Goal: Book appointment/travel/reservation

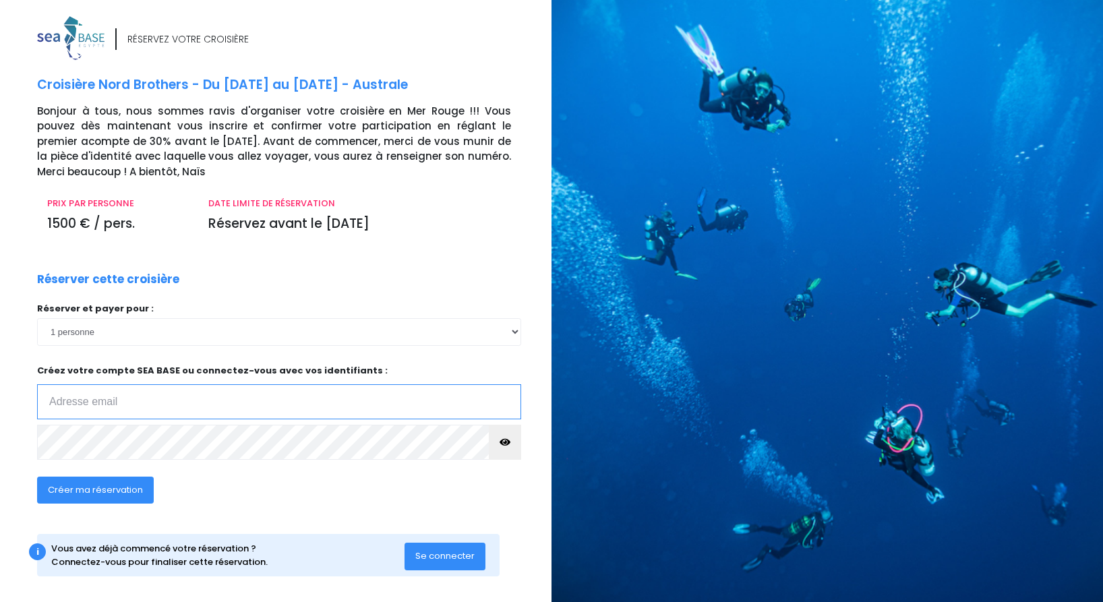
click at [113, 404] on input "email" at bounding box center [279, 401] width 484 height 35
type input "patrick@langenberger.fr"
click at [208, 493] on div "Créer ma réservation" at bounding box center [228, 495] width 403 height 52
click at [274, 536] on div "i Vous avez déjà commencé votre réservation ? Connectez-vous pour finaliser cet…" at bounding box center [268, 555] width 463 height 42
click at [509, 442] on icon "button" at bounding box center [505, 442] width 11 height 0
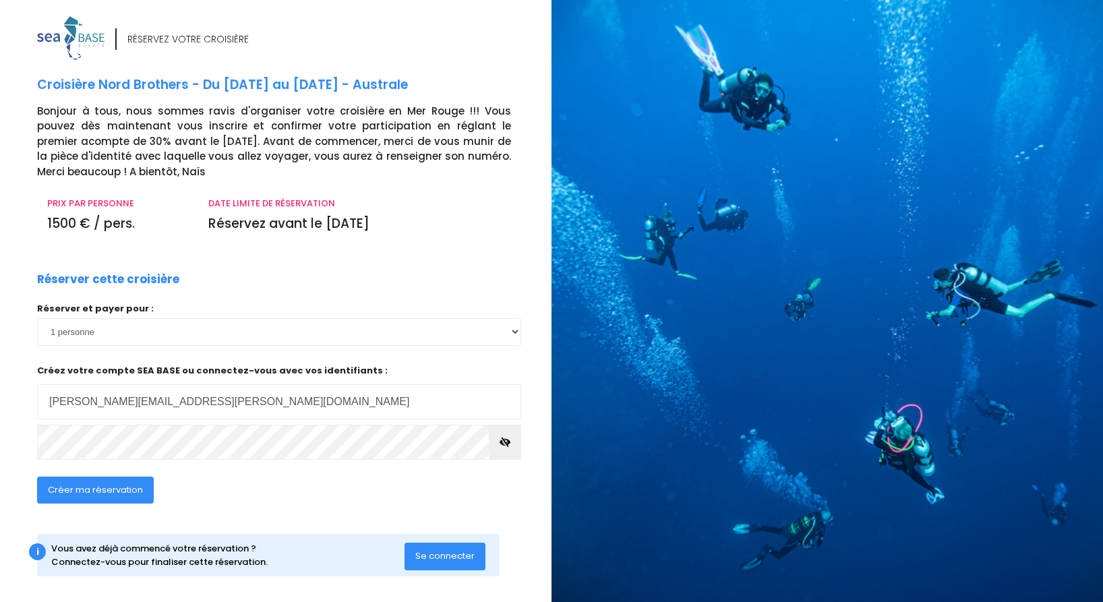
click at [111, 494] on span "Créer ma réservation" at bounding box center [95, 490] width 95 height 13
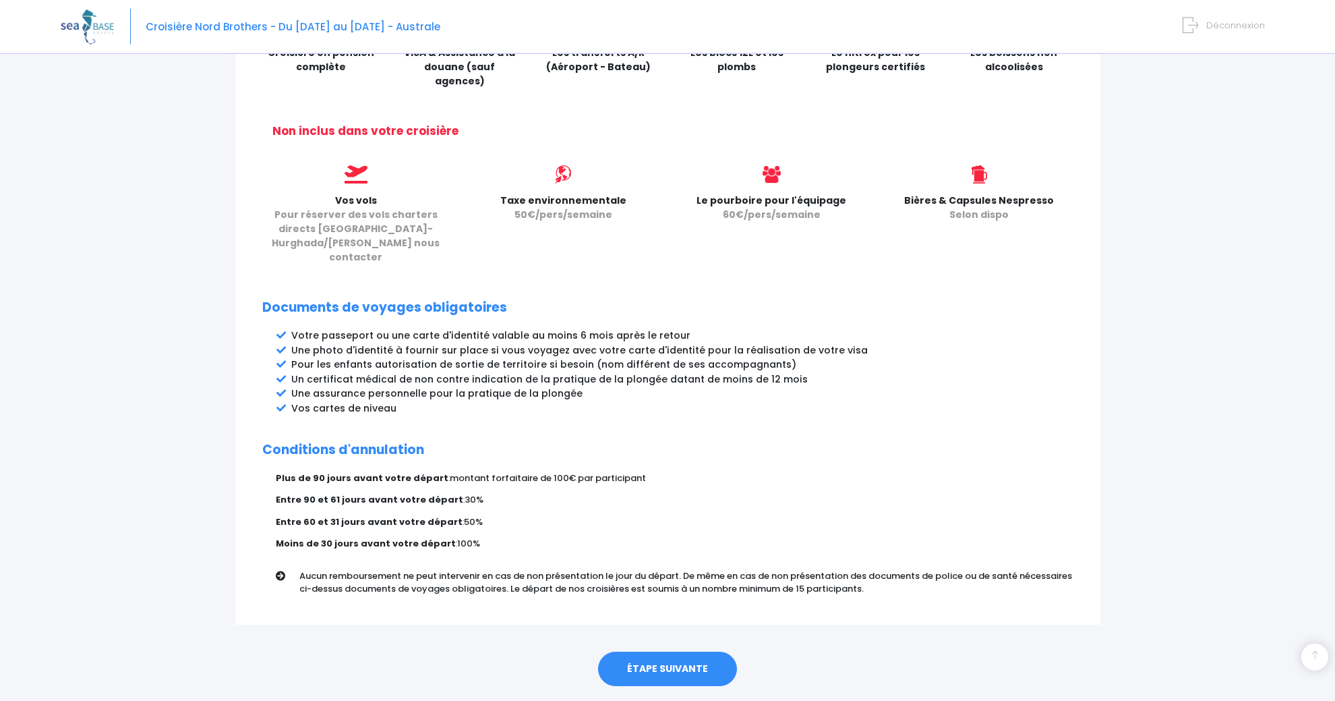
scroll to position [519, 0]
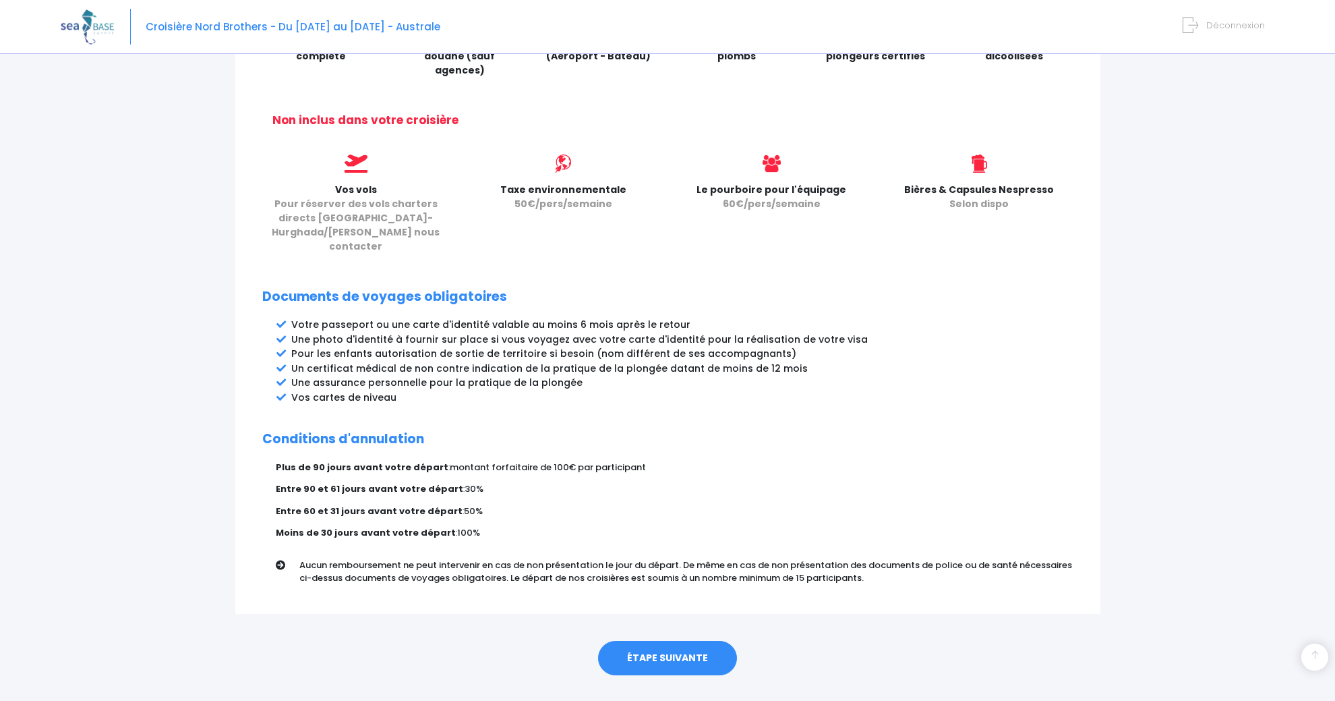
click at [671, 613] on link "ÉTAPE SUIVANTE" at bounding box center [667, 658] width 139 height 35
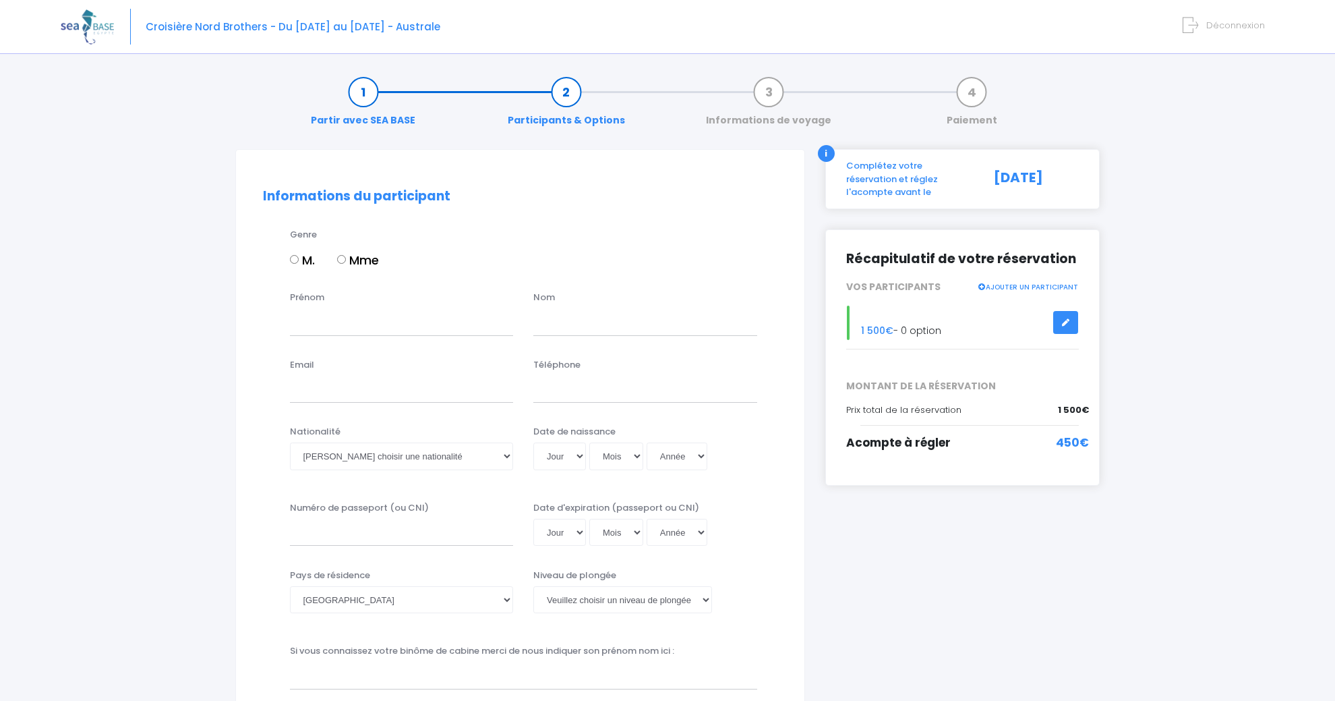
click at [299, 260] on input "M." at bounding box center [294, 259] width 9 height 9
radio input "true"
click at [325, 320] on input "Prénom" at bounding box center [402, 321] width 224 height 27
type input "[PERSON_NAME]"
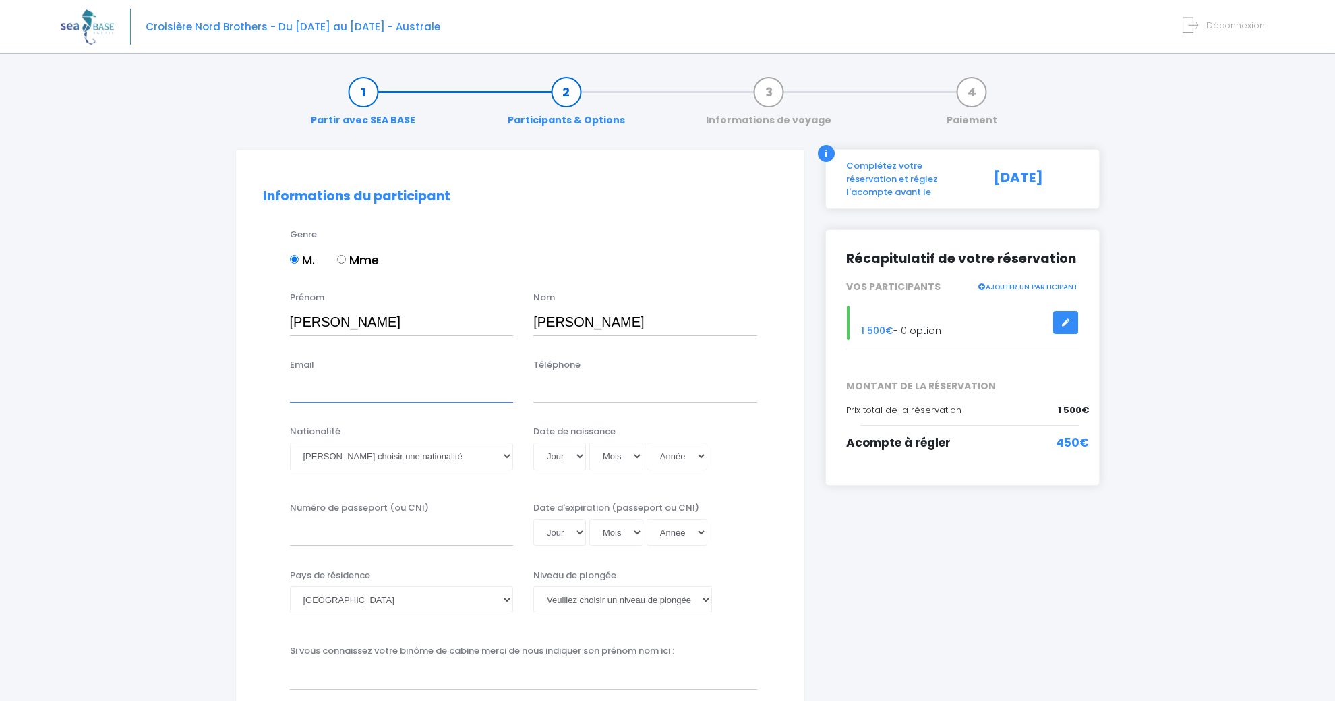
click at [330, 388] on input "Email" at bounding box center [402, 389] width 224 height 27
type input "[PERSON_NAME][EMAIL_ADDRESS][PERSON_NAME][DOMAIN_NAME]"
type input "0749767392"
select select "Française"
click option "Française" at bounding box center [0, 0] width 0 height 0
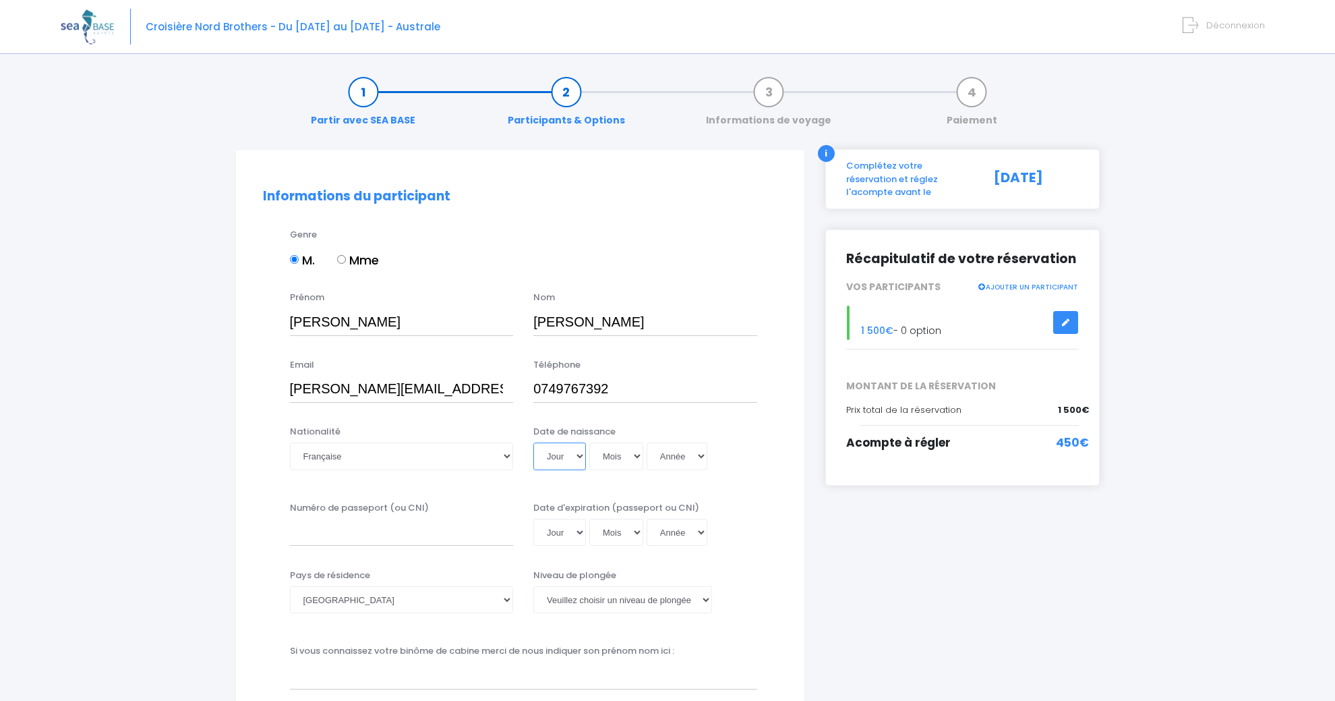
select select "16"
click option "16" at bounding box center [0, 0] width 0 height 0
select select "07"
click option "07" at bounding box center [0, 0] width 0 height 0
select select "1961"
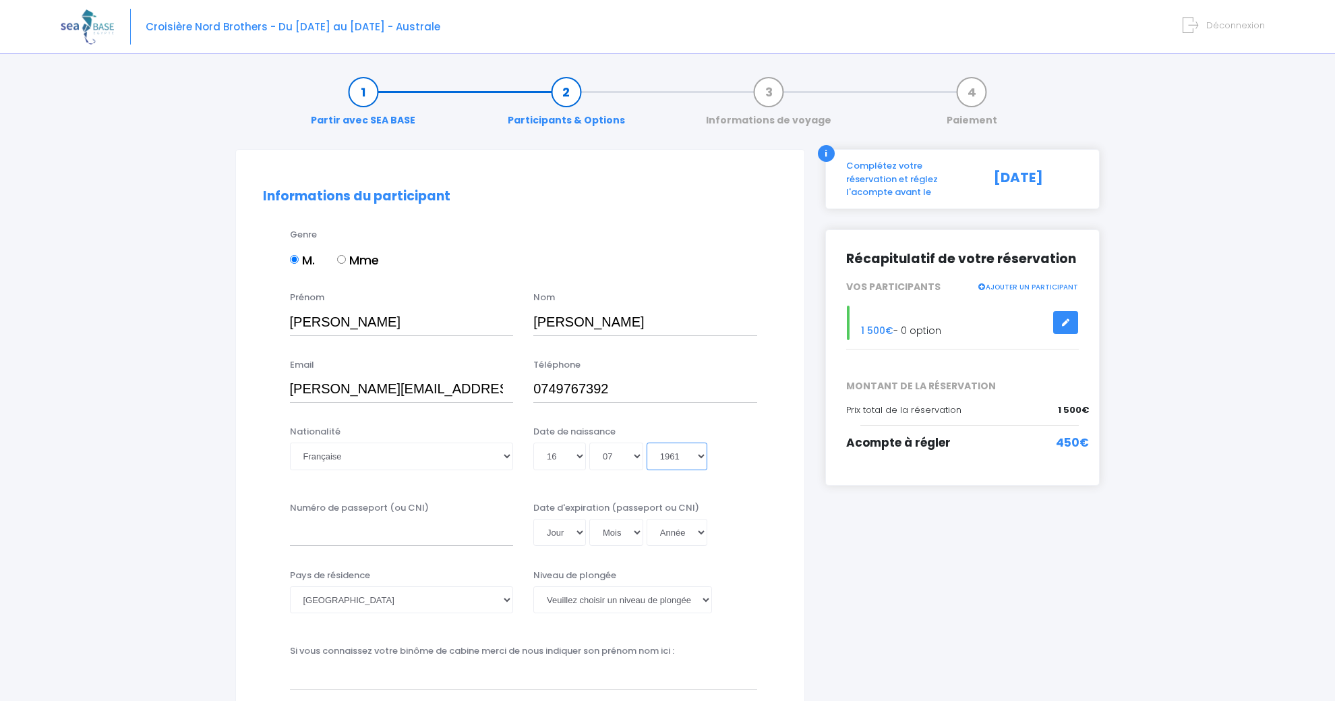
click option "1961" at bounding box center [0, 0] width 0 height 0
type input "[DATE]"
click at [399, 538] on input "Numéro de passeport (ou CNI)" at bounding box center [402, 532] width 224 height 27
click at [305, 531] on input "EN cours" at bounding box center [402, 532] width 224 height 27
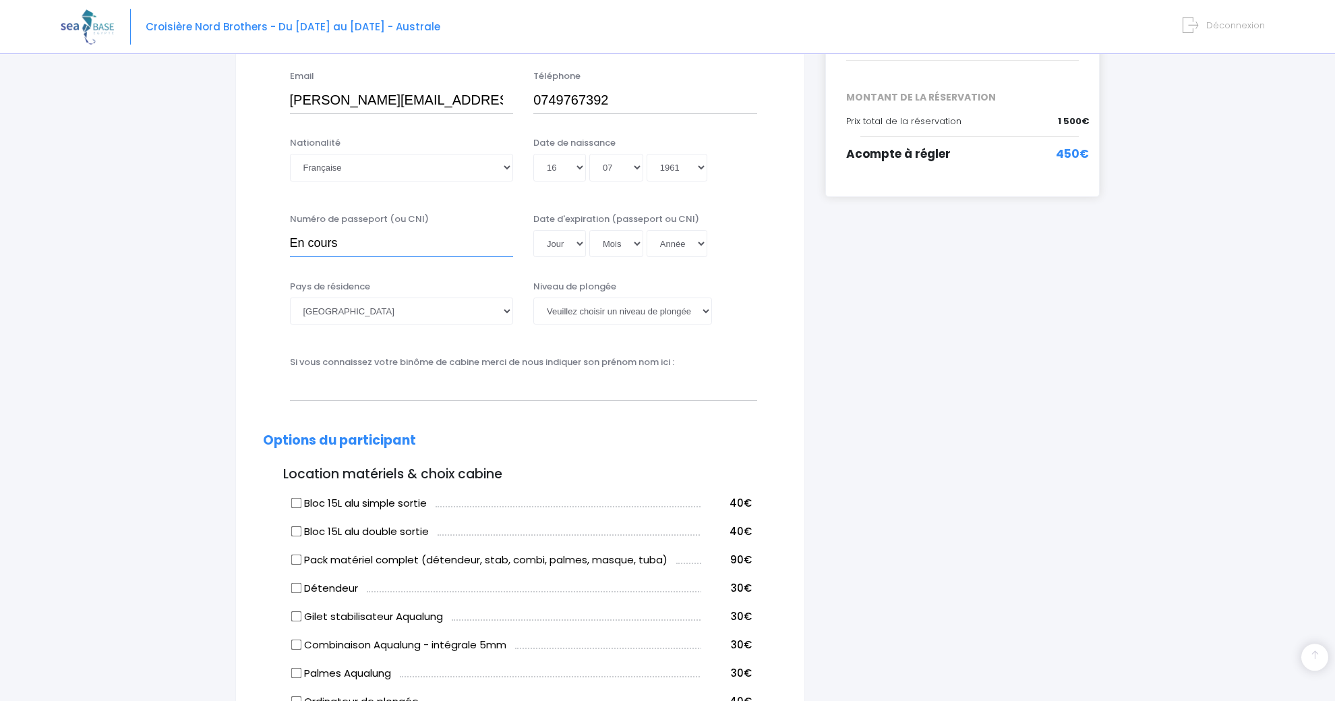
scroll to position [291, 0]
type input "En cours"
select select "N2"
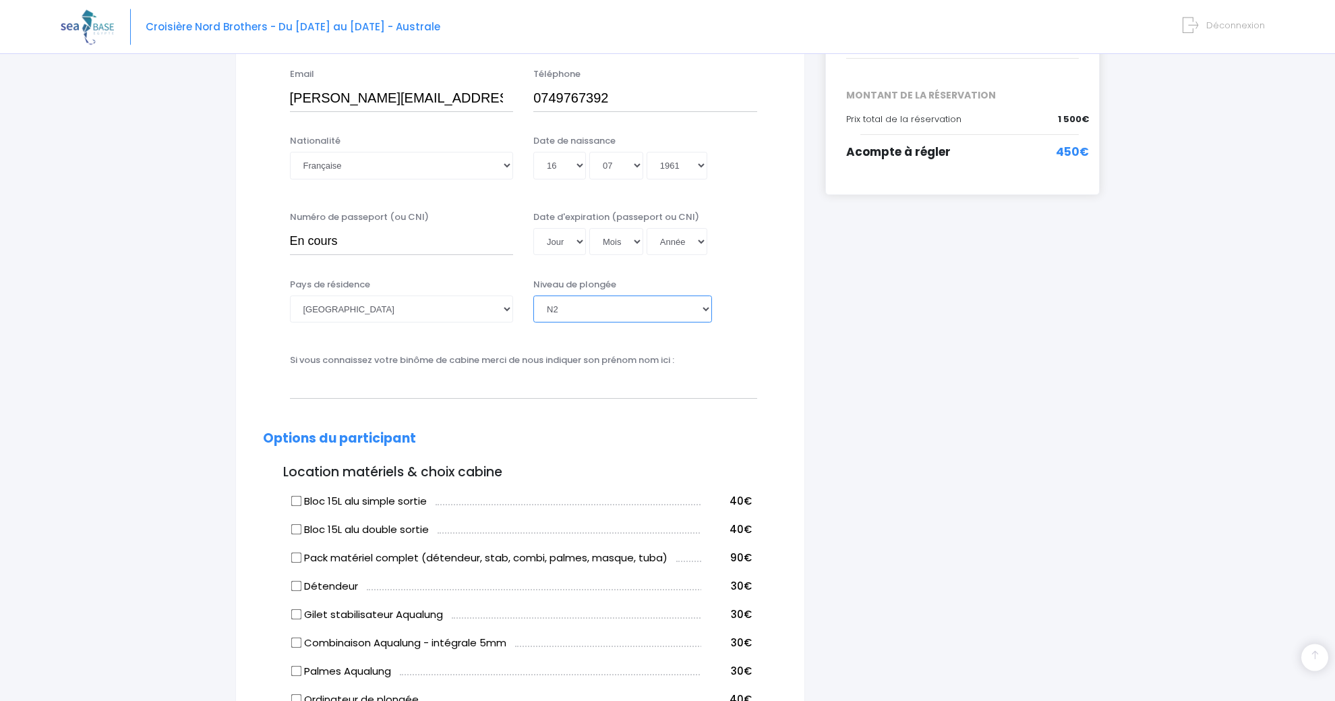
click option "N2" at bounding box center [0, 0] width 0 height 0
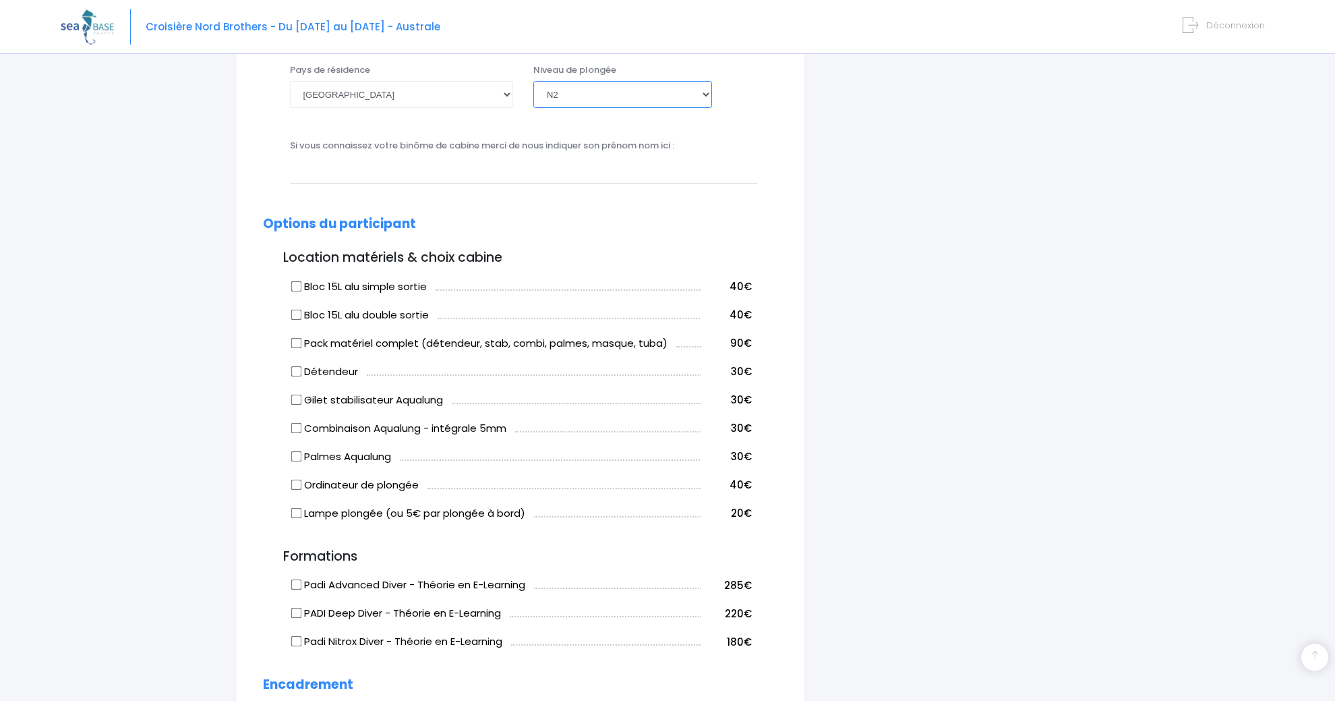
scroll to position [533, 0]
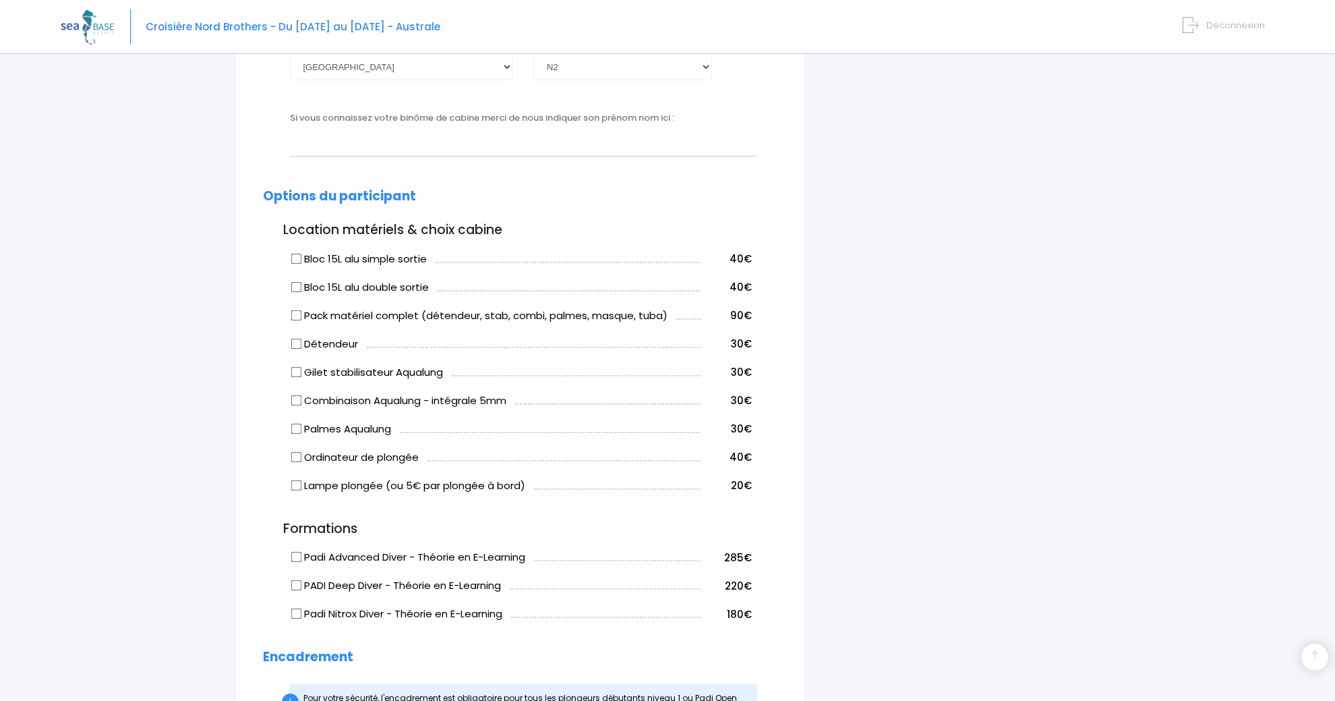
click at [300, 258] on input "Bloc 15L alu simple sortie" at bounding box center [296, 258] width 11 height 11
checkbox input "true"
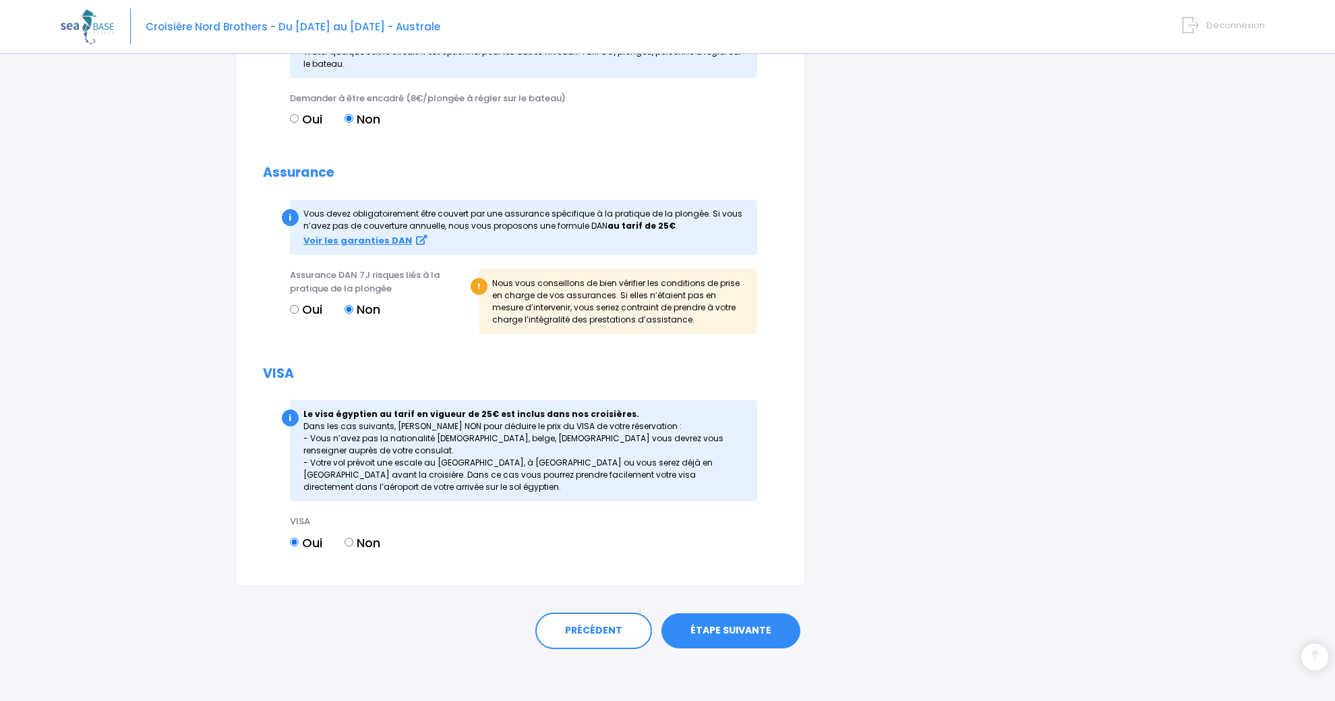
scroll to position [1193, 0]
click at [708, 630] on link "ÉTAPE SUIVANTE" at bounding box center [731, 628] width 139 height 35
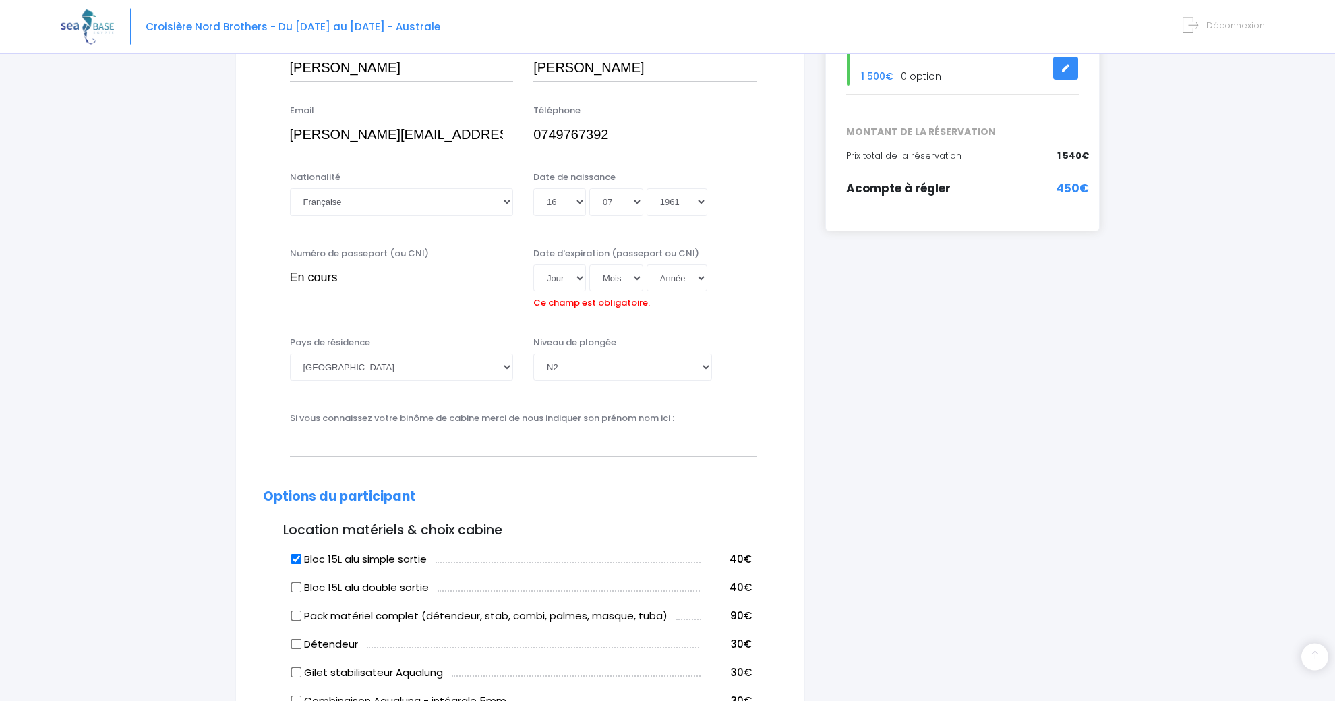
scroll to position [253, 0]
select select "01"
click option "01" at bounding box center [0, 0] width 0 height 0
select select "06"
click option "06" at bounding box center [0, 0] width 0 height 0
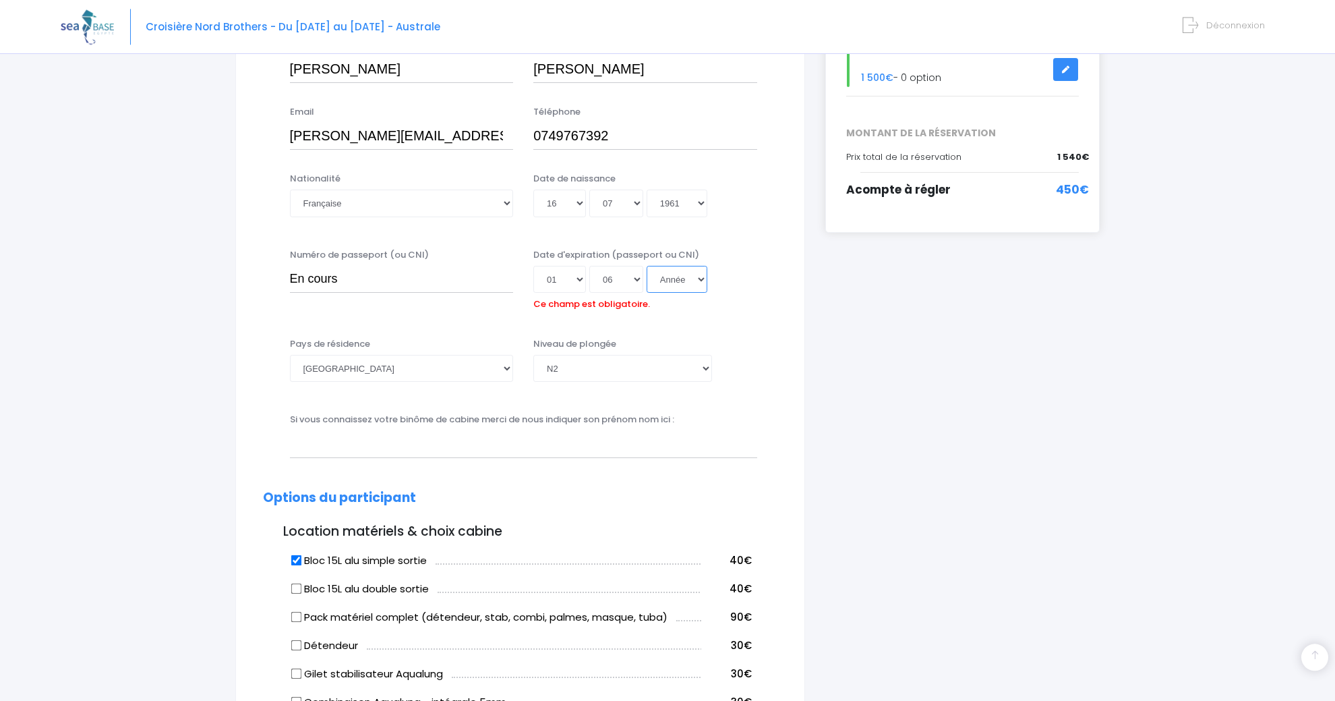
select select "2026"
click option "2026" at bounding box center [0, 0] width 0 height 0
type input "[DATE]"
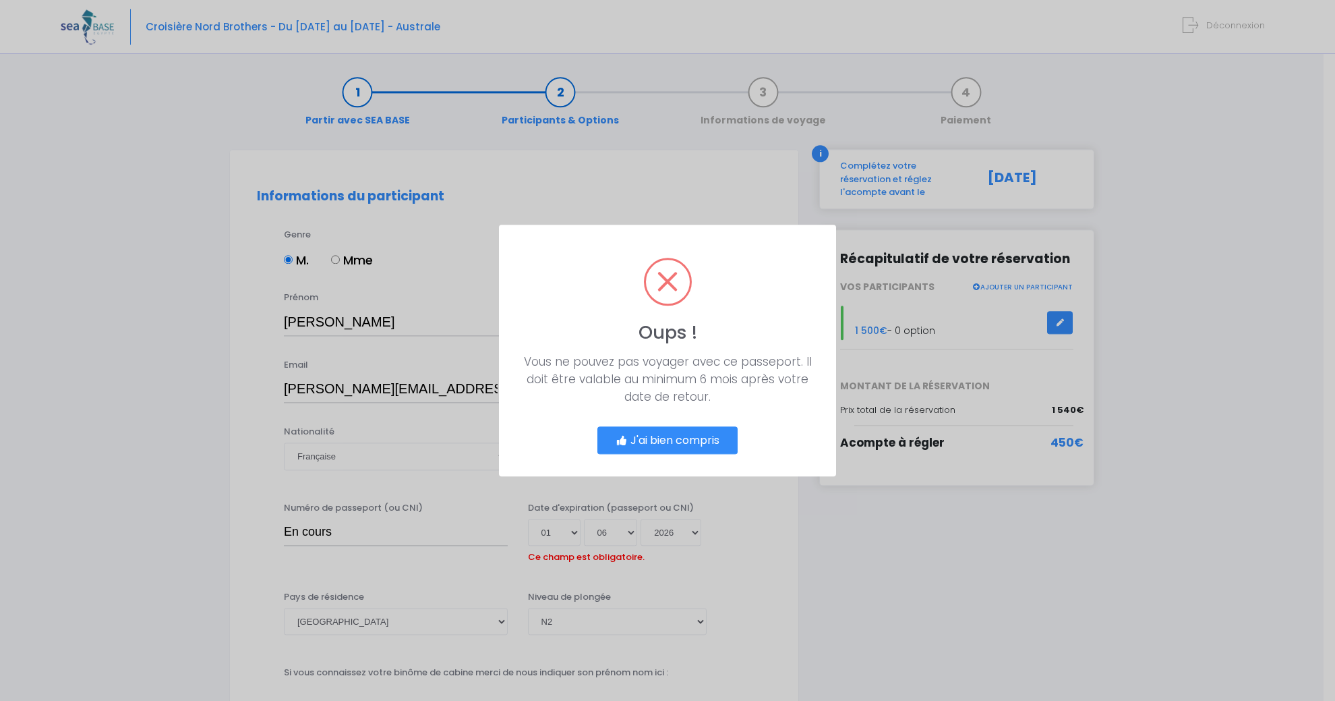
scroll to position [0, 0]
click at [689, 445] on button "J'ai bien compris" at bounding box center [674, 440] width 140 height 28
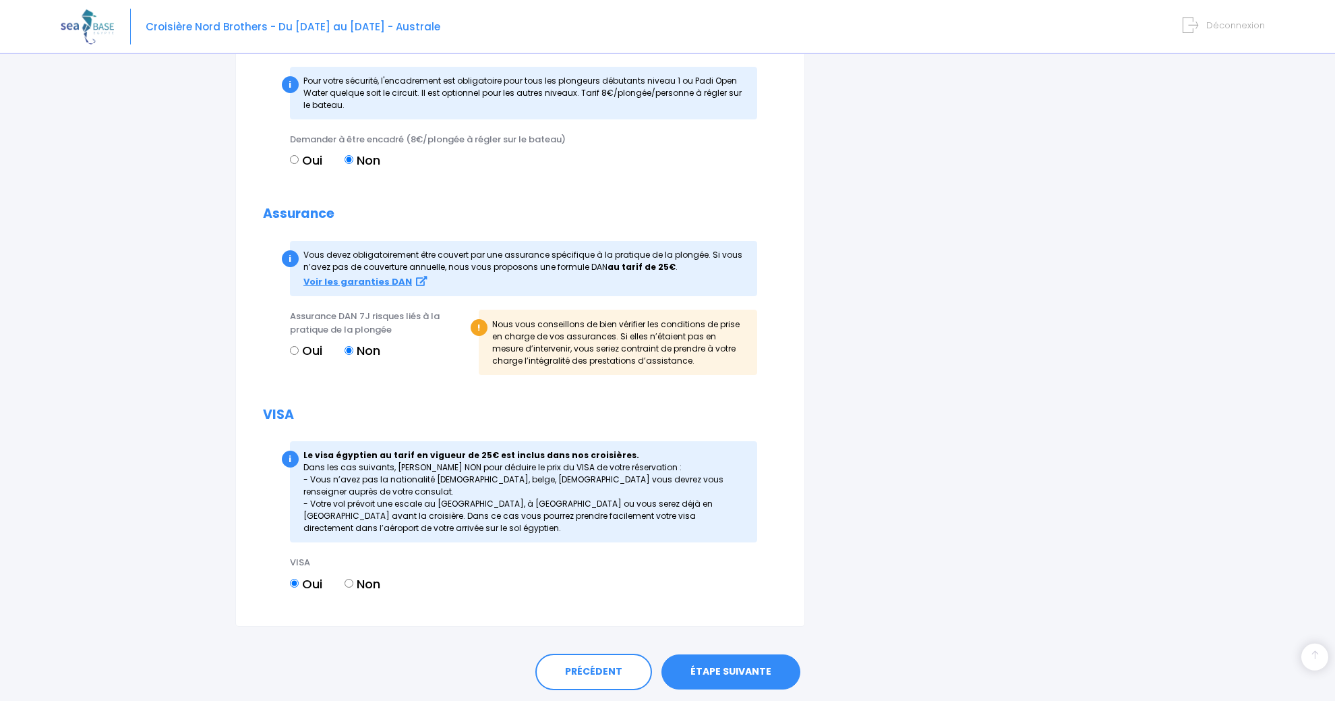
scroll to position [1215, 0]
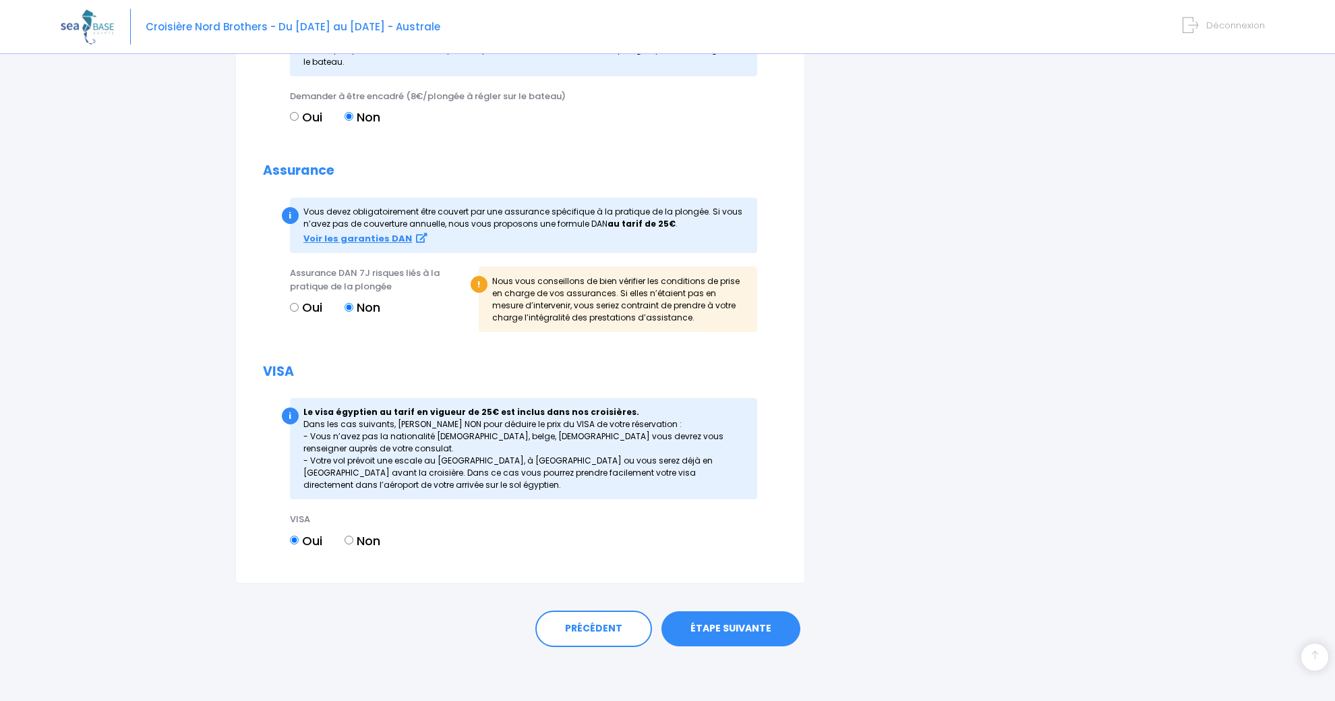
click at [741, 635] on link "ÉTAPE SUIVANTE" at bounding box center [731, 628] width 139 height 35
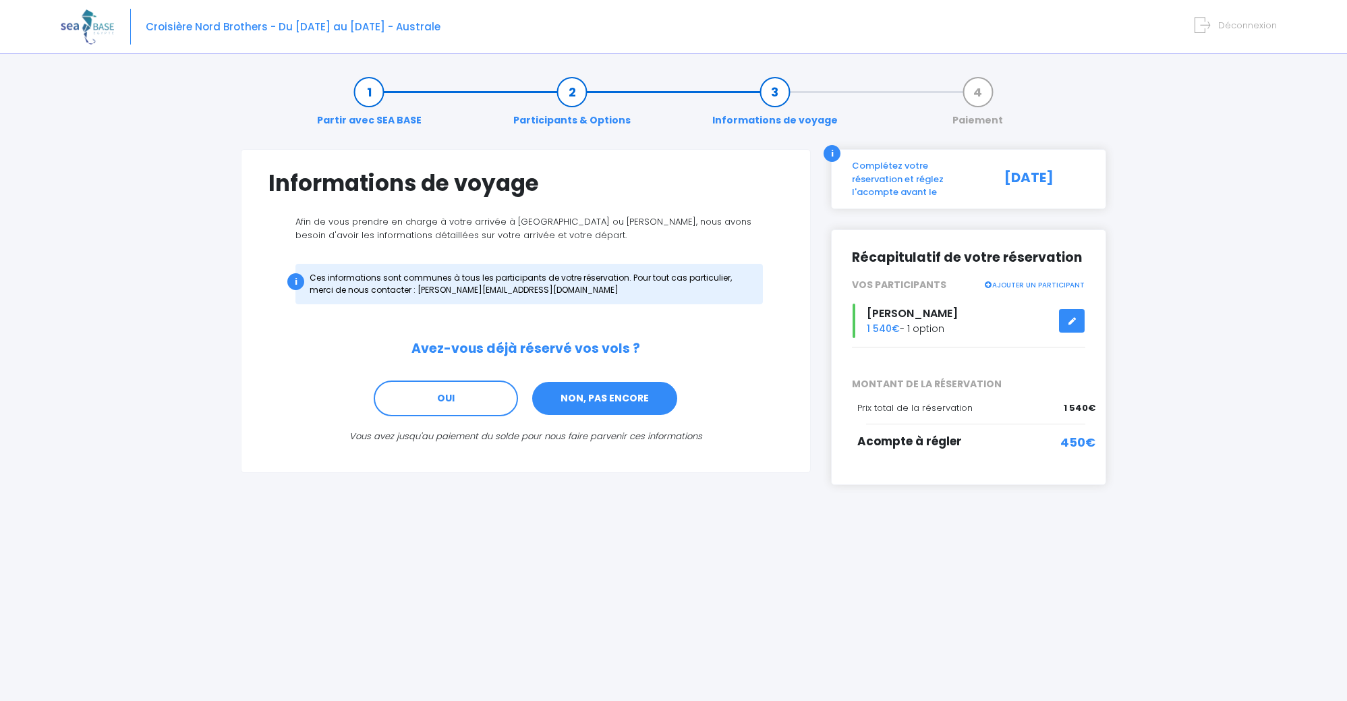
click at [615, 401] on link "NON, PAS ENCORE" at bounding box center [605, 398] width 148 height 36
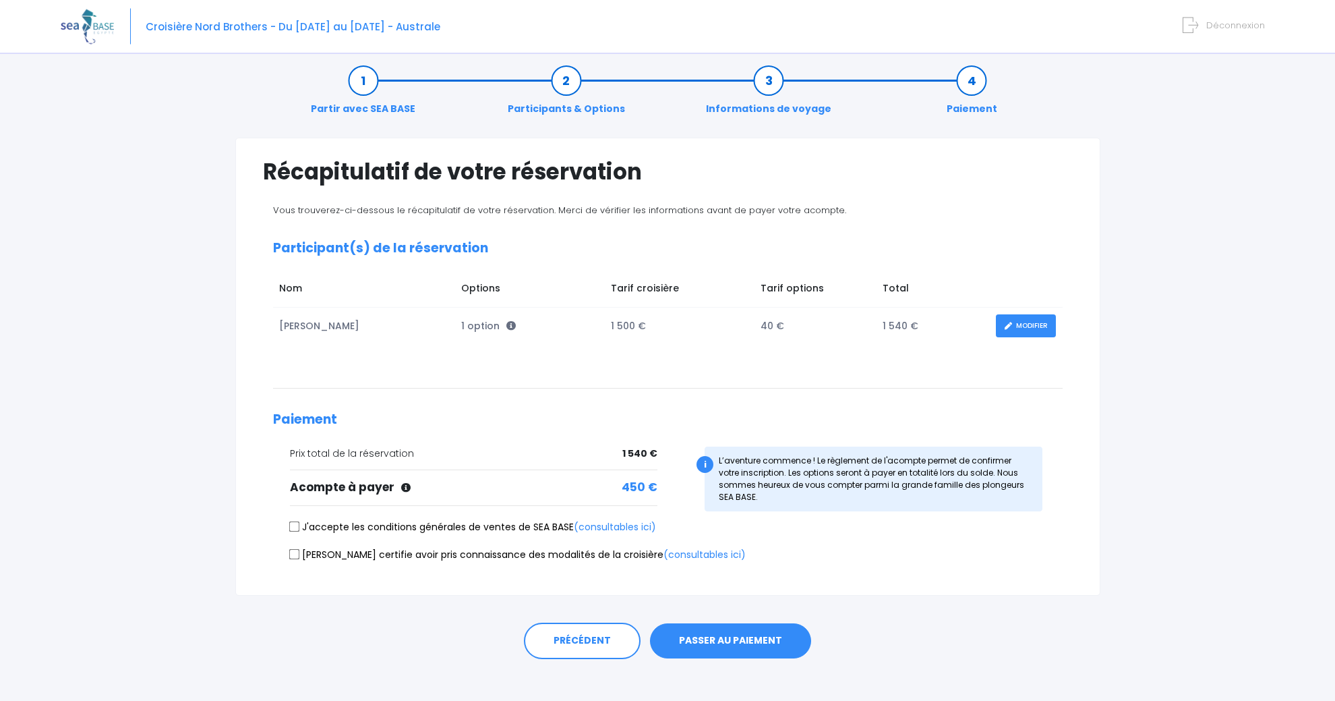
scroll to position [24, 0]
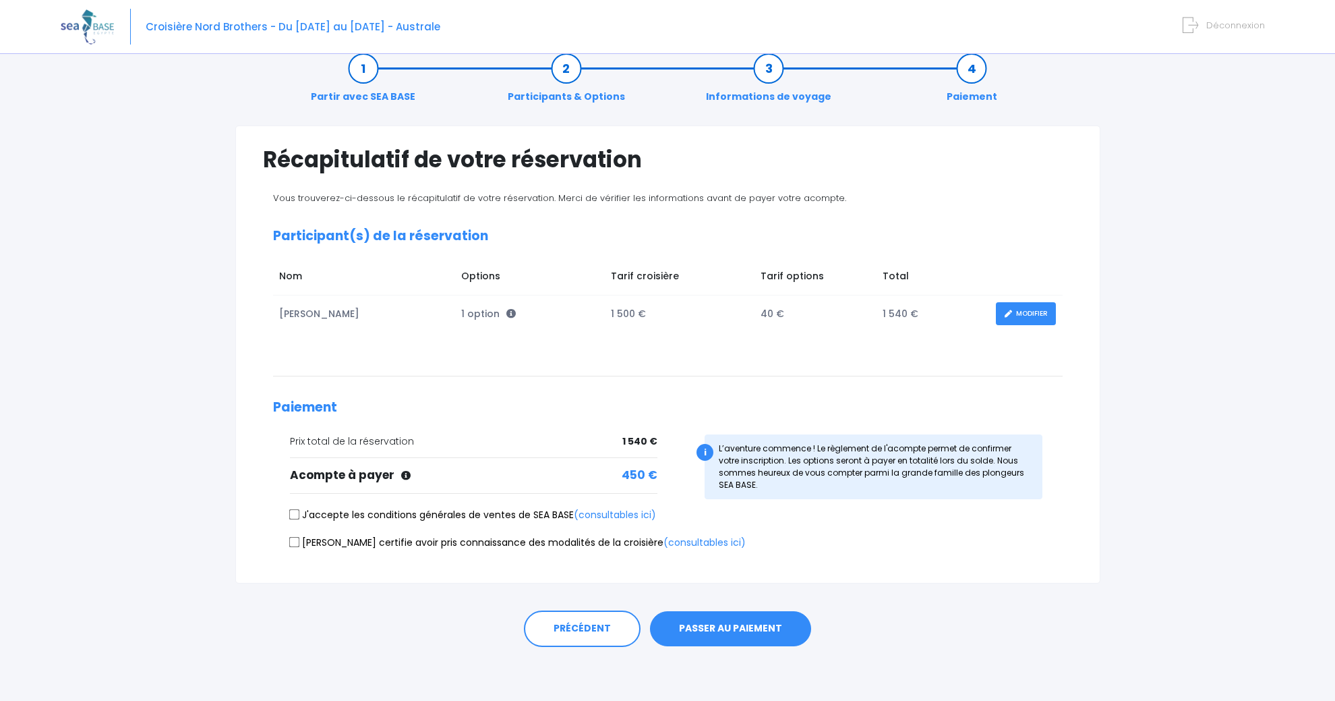
click at [298, 515] on input "J'accepte les conditions générales de ventes de SEA BASE (consultables ici)" at bounding box center [294, 514] width 11 height 11
checkbox input "true"
click at [297, 544] on input "Je certifie avoir pris connaissance des modalités de la croisière (consultables…" at bounding box center [294, 541] width 11 height 11
checkbox input "true"
click at [739, 633] on button "PASSER AU PAIEMENT" at bounding box center [730, 628] width 161 height 35
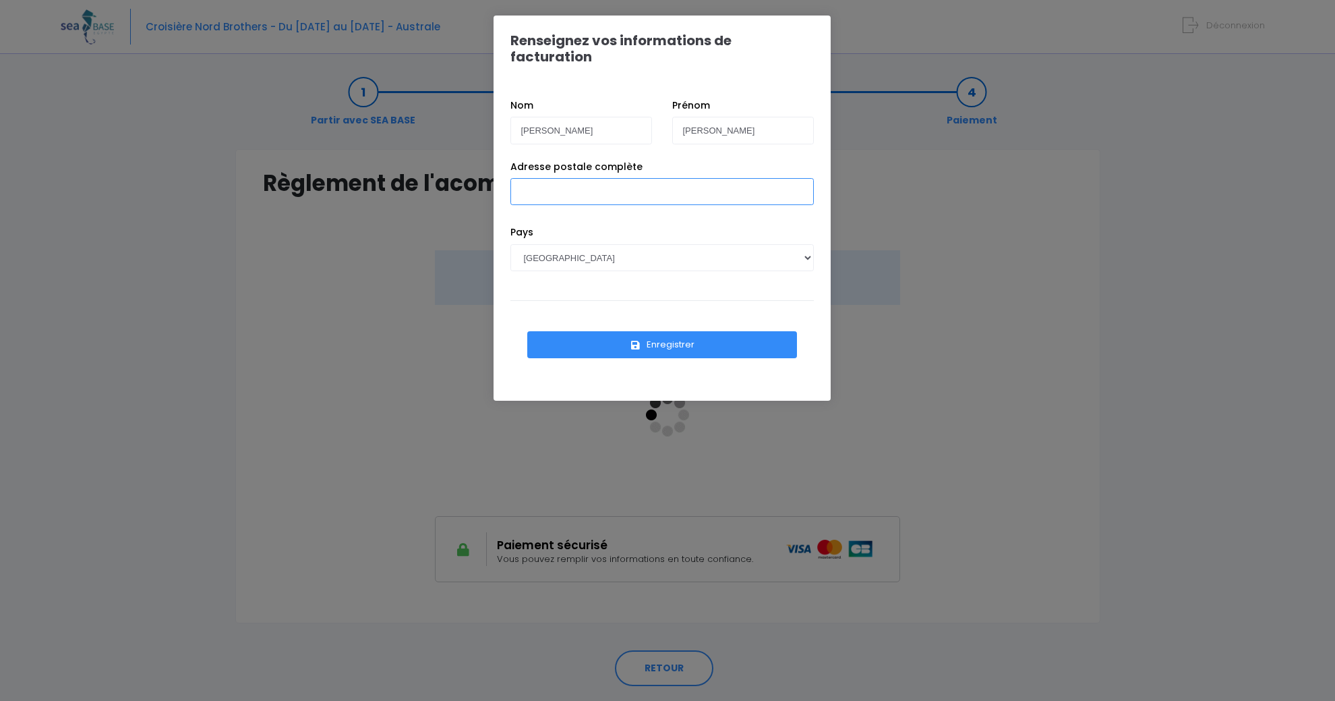
click at [611, 178] on input "Adresse postale complète" at bounding box center [663, 191] width 304 height 27
type input "[STREET_ADDRESS]"
click at [676, 332] on button "Enregistrer" at bounding box center [662, 344] width 270 height 27
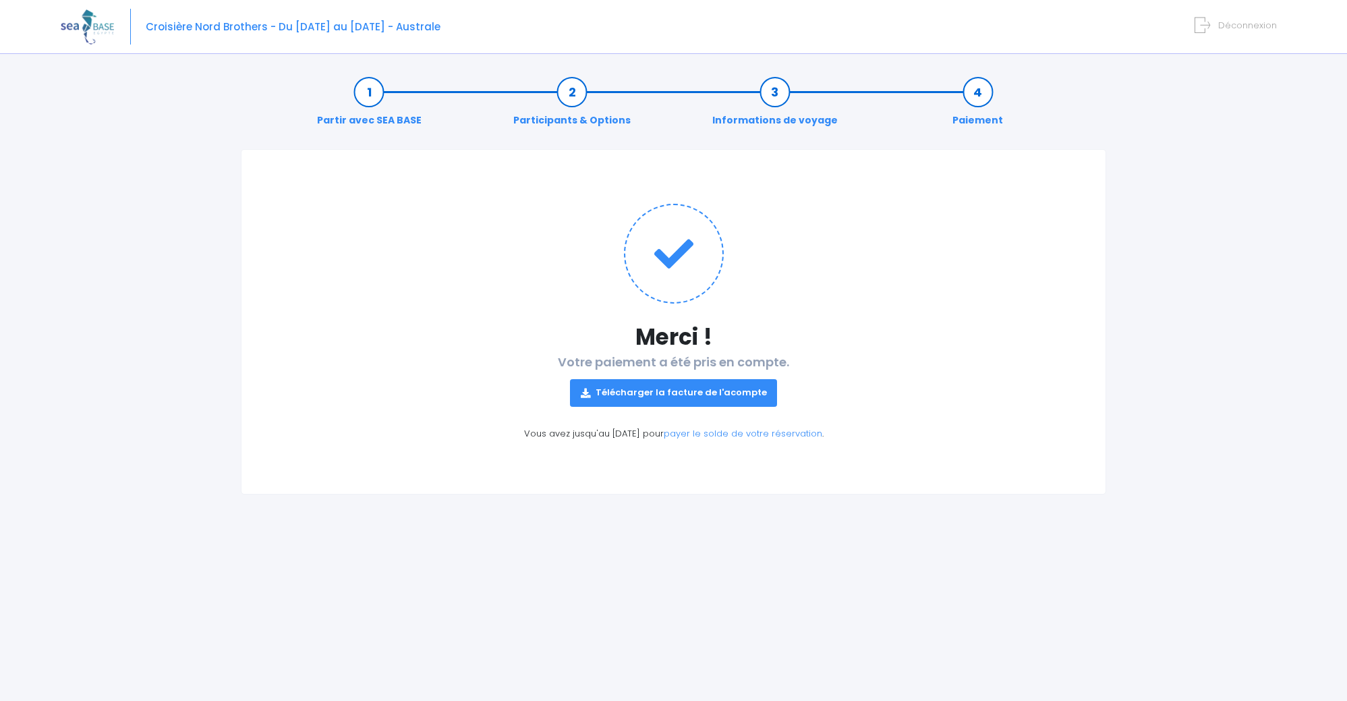
click at [692, 395] on link "Télécharger la facture de l'acompte" at bounding box center [674, 392] width 208 height 27
